Goal: Navigation & Orientation: Find specific page/section

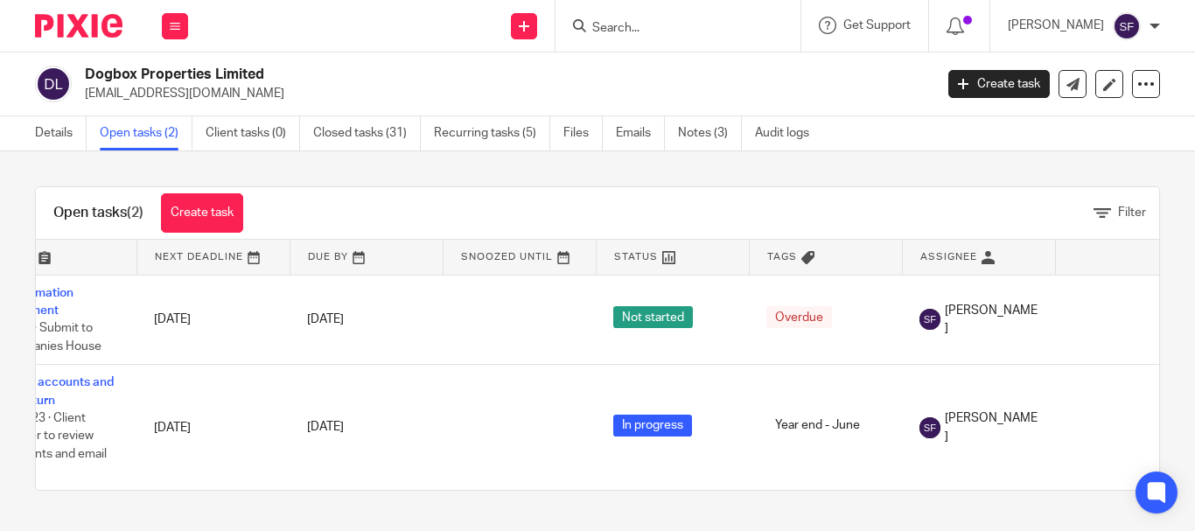
scroll to position [0, 128]
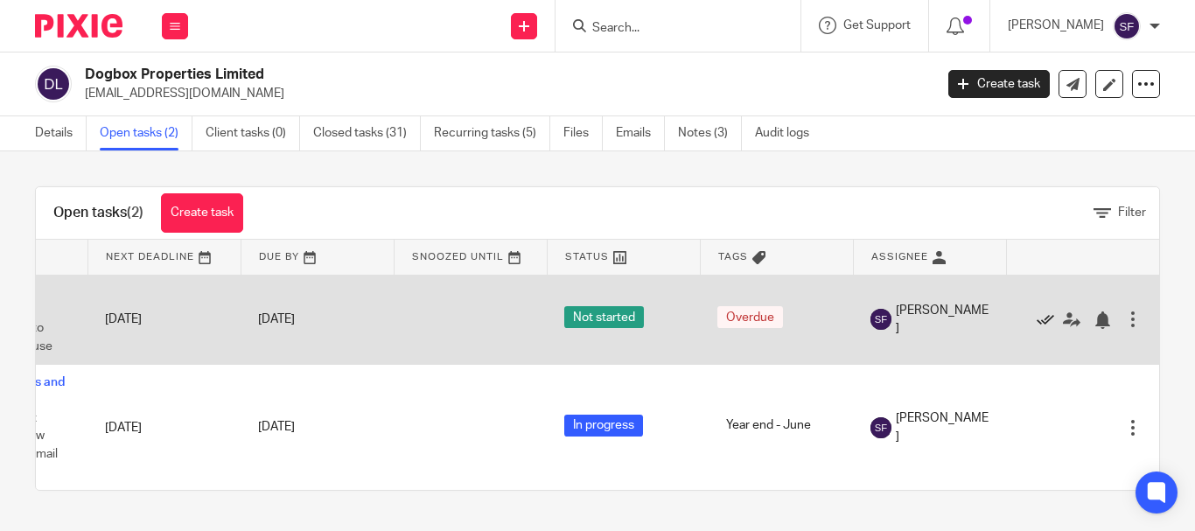
click at [1036, 317] on icon at bounding box center [1044, 319] width 17 height 17
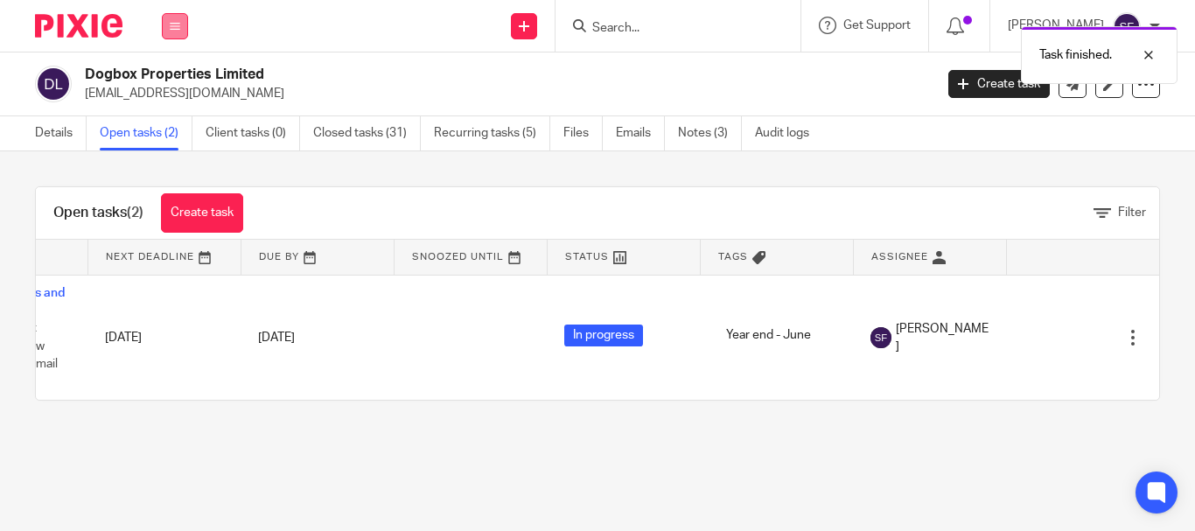
click at [171, 31] on button at bounding box center [175, 26] width 26 height 26
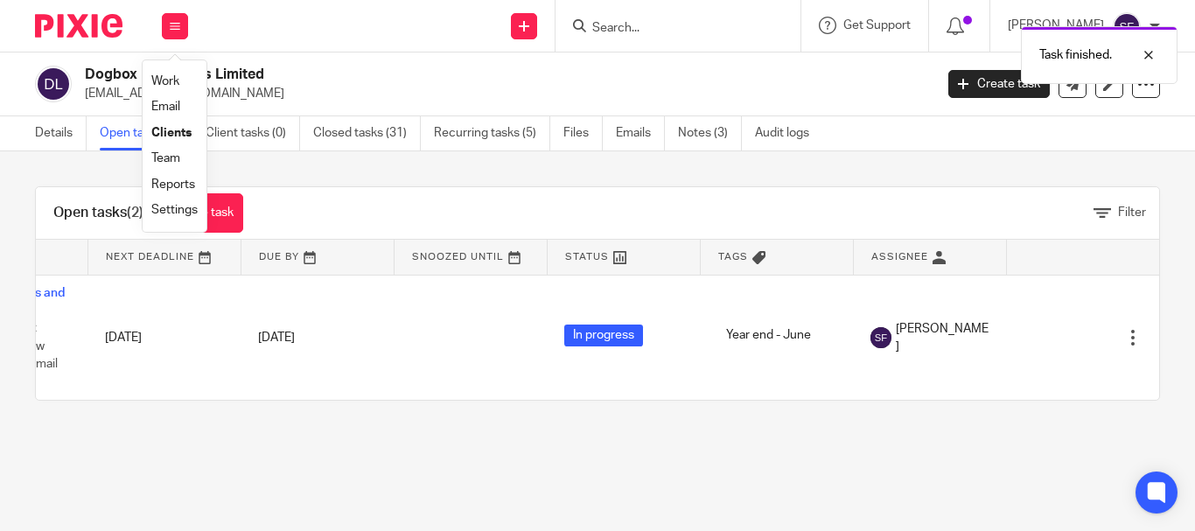
click at [169, 158] on link "Team" at bounding box center [165, 158] width 29 height 12
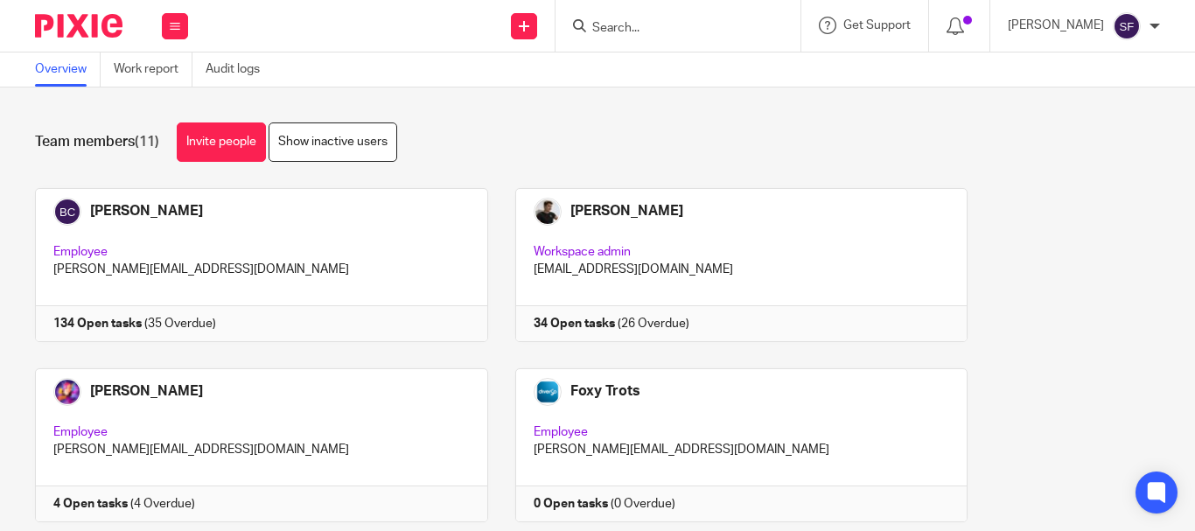
click at [181, 43] on div "Work Email Clients Team Reports Settings" at bounding box center [174, 26] width 61 height 52
click at [172, 35] on button at bounding box center [175, 26] width 26 height 26
